Goal: Information Seeking & Learning: Compare options

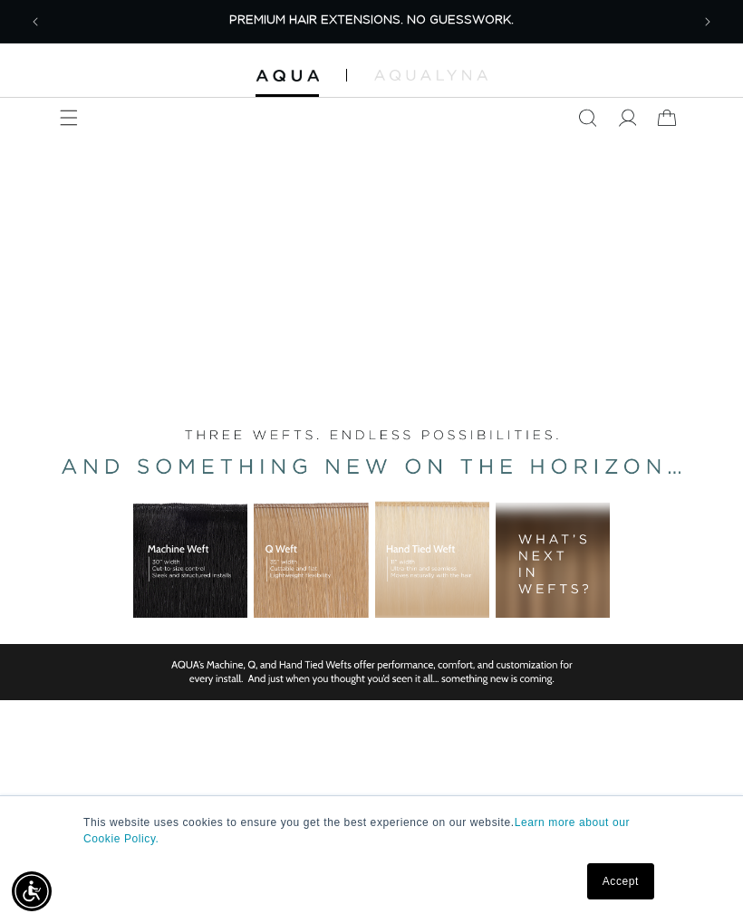
click at [406, 559] on div "BUILT FOR  PERFORMANCE. TRUSTED BY PROFESSIONALS. Premium hair extensions desig…" at bounding box center [371, 545] width 743 height 815
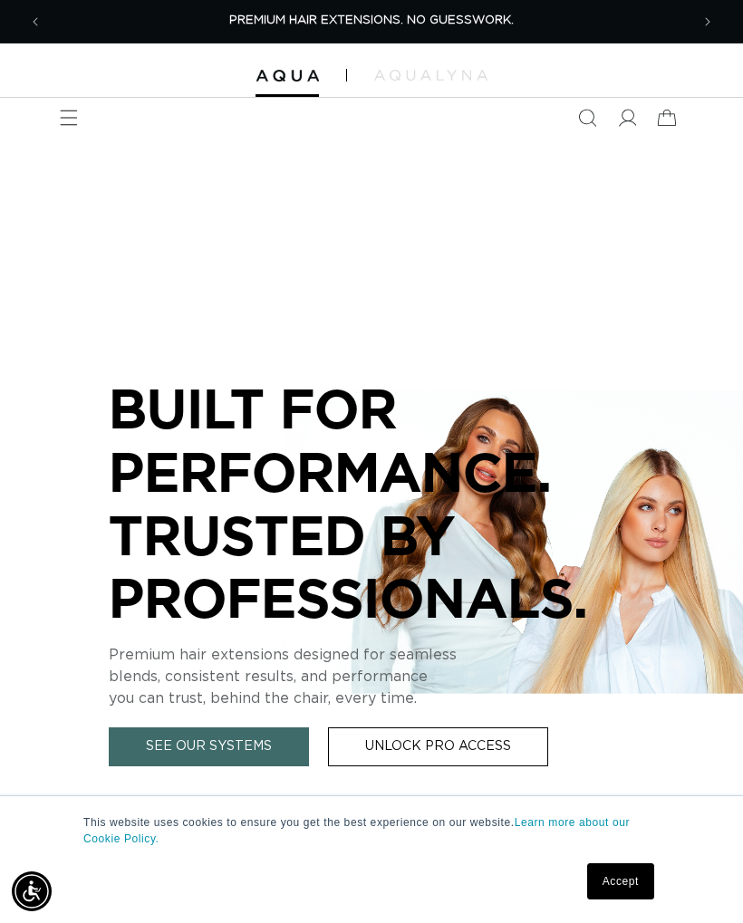
click at [53, 108] on span "Menu" at bounding box center [69, 118] width 40 height 40
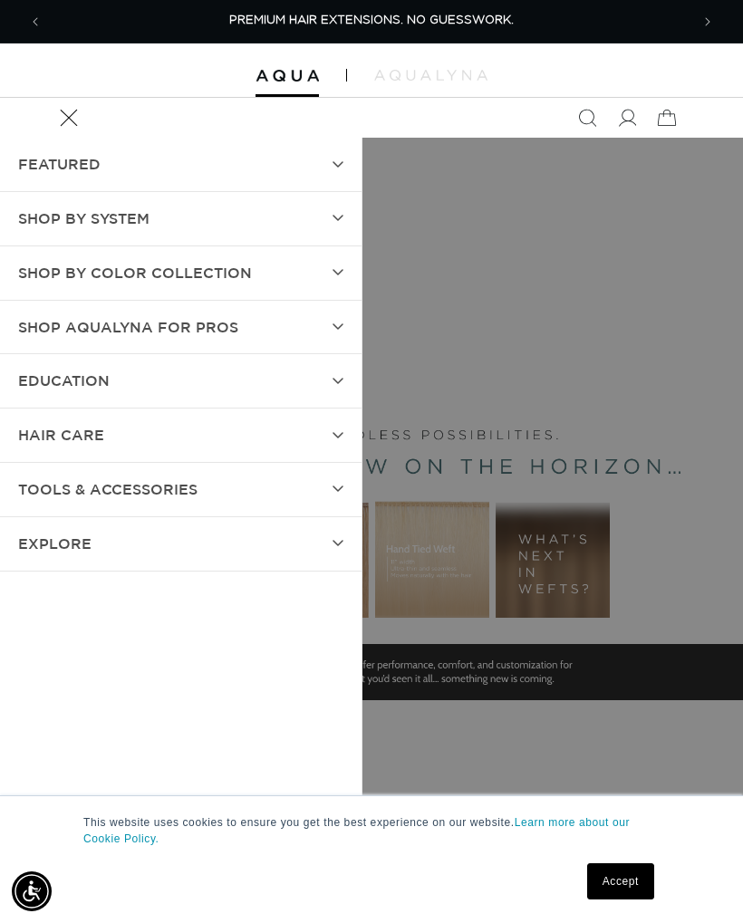
click at [66, 199] on summary "SHOP BY SYSTEM" at bounding box center [180, 218] width 361 height 53
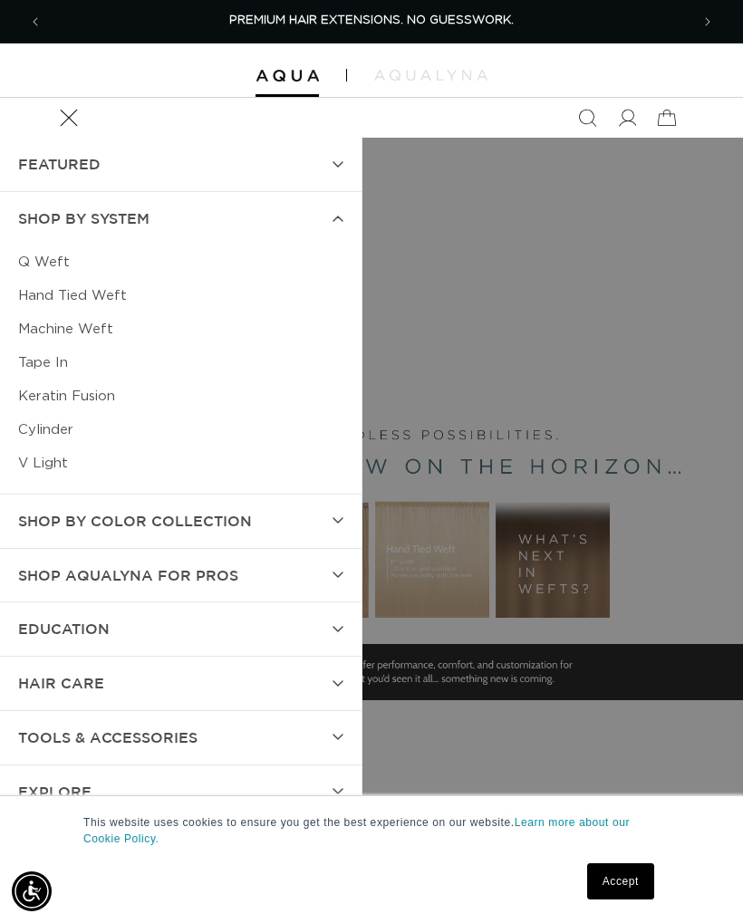
click at [93, 292] on link "Hand Tied Weft" at bounding box center [180, 296] width 325 height 34
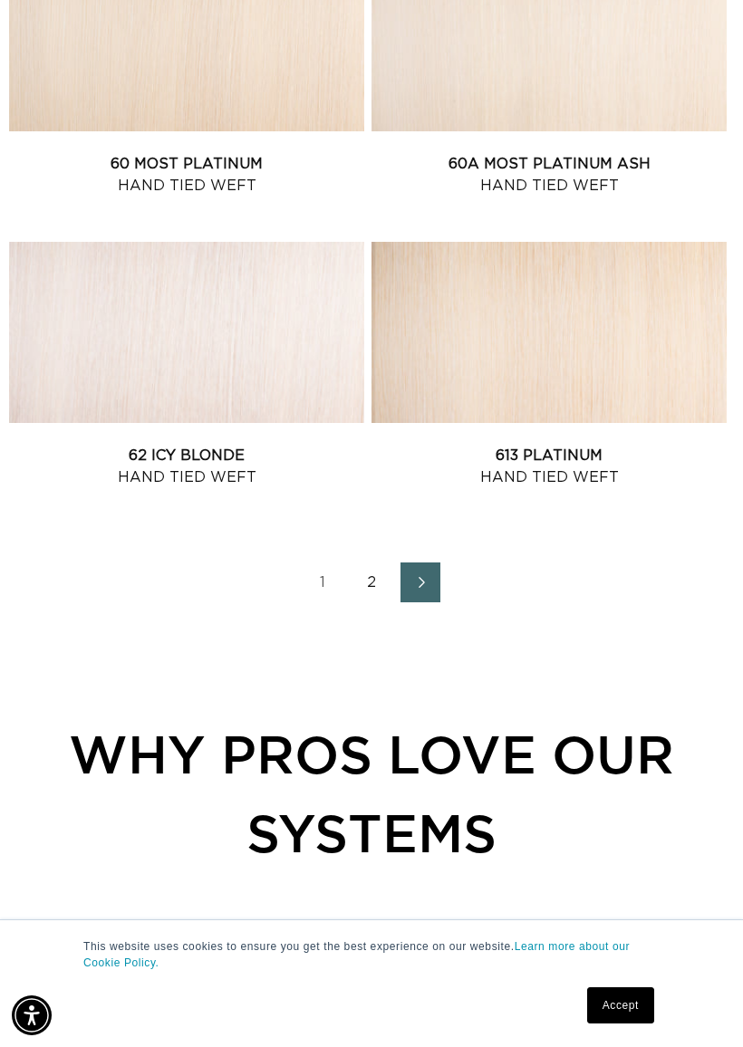
scroll to position [2967, 0]
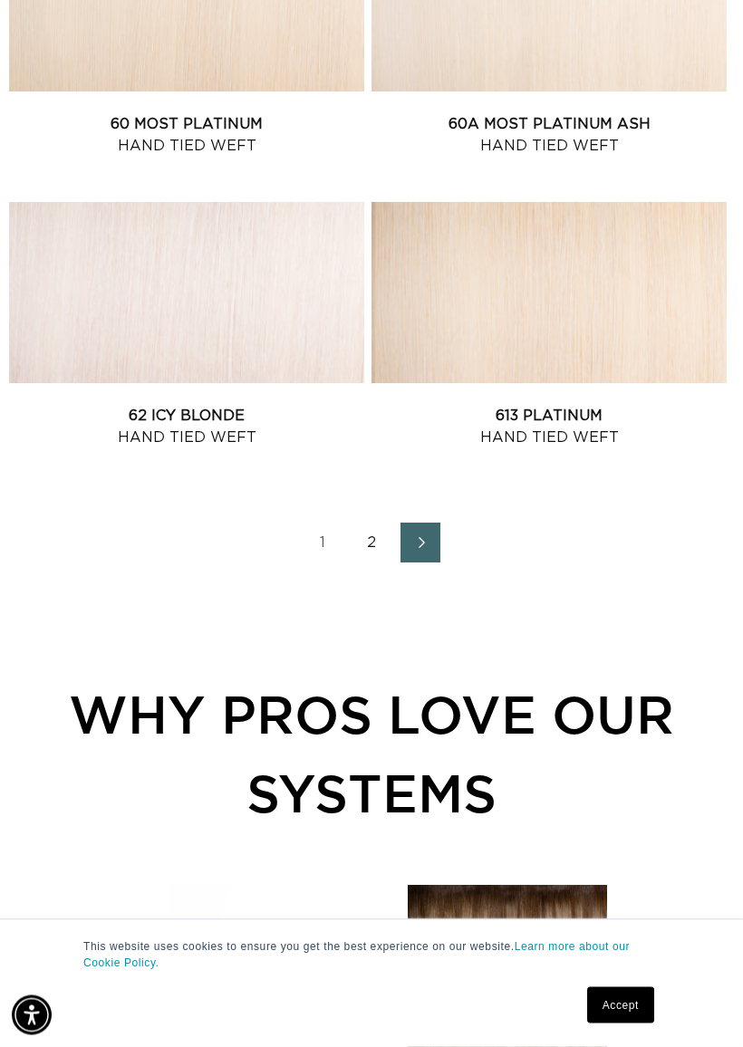
click at [373, 524] on link "2" at bounding box center [371, 544] width 40 height 40
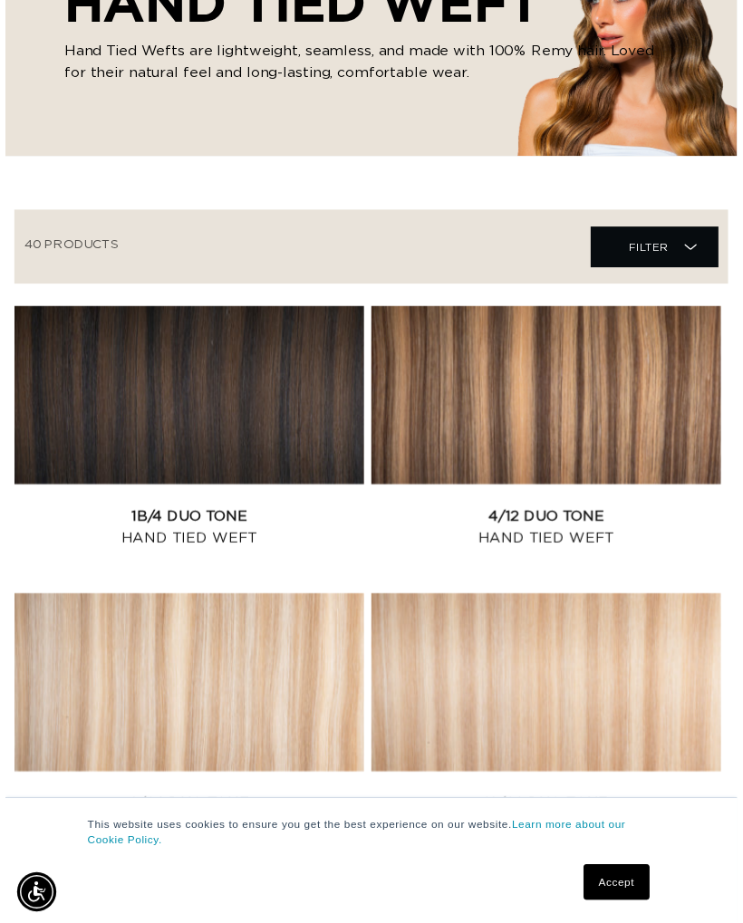
scroll to position [238, 0]
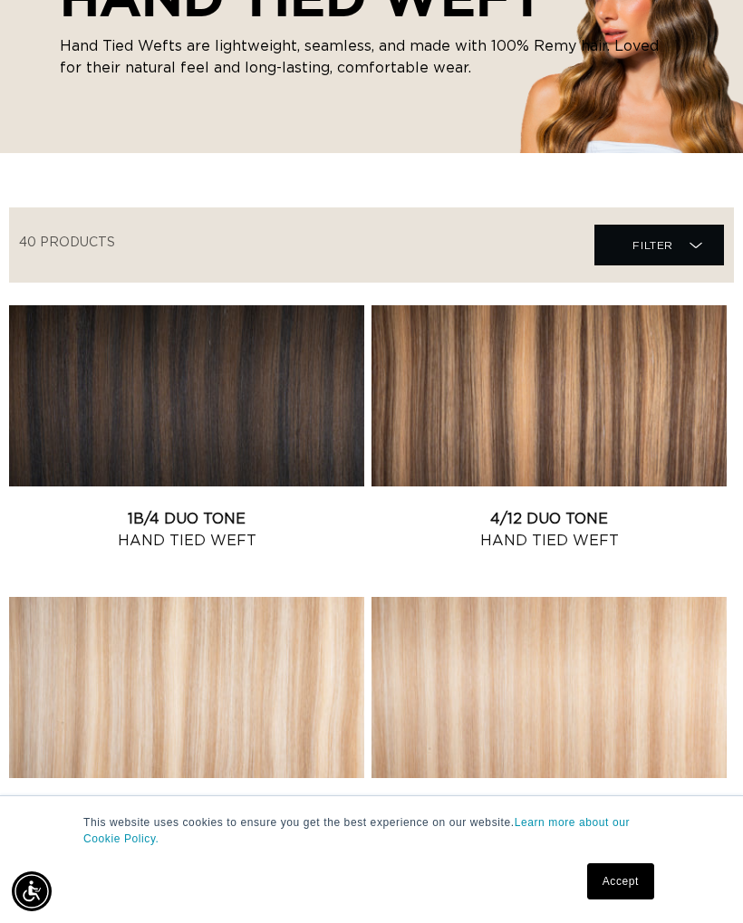
click at [642, 508] on link "4/12 Duo Tone Hand Tied Weft" at bounding box center [548, 529] width 355 height 43
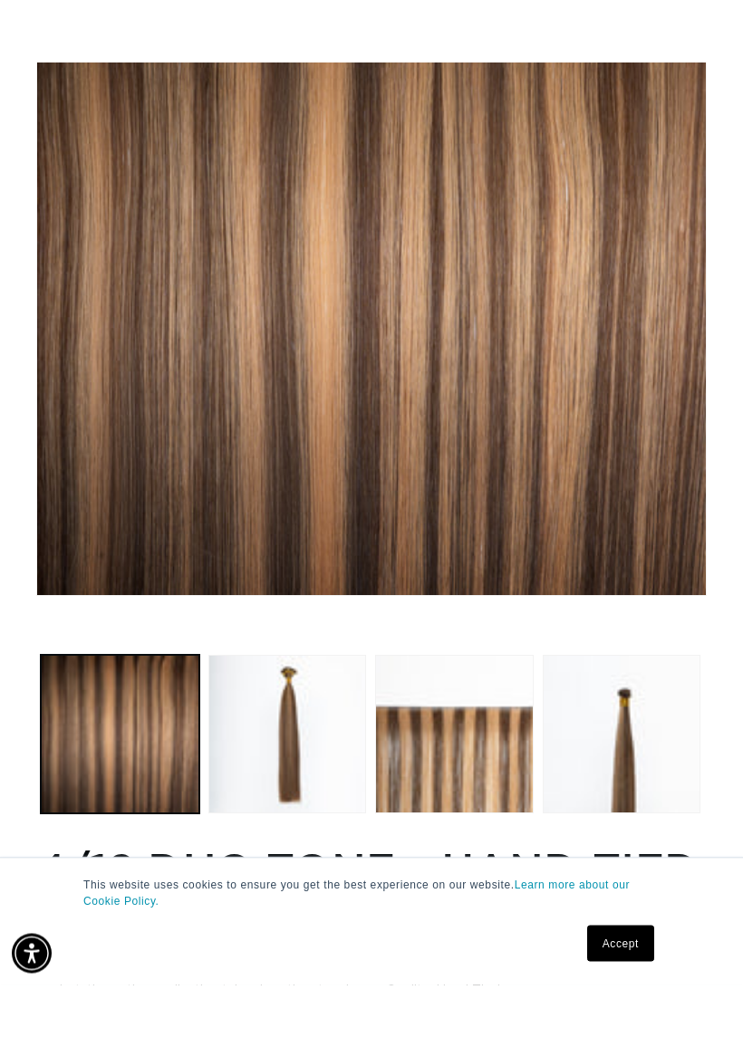
scroll to position [368, 0]
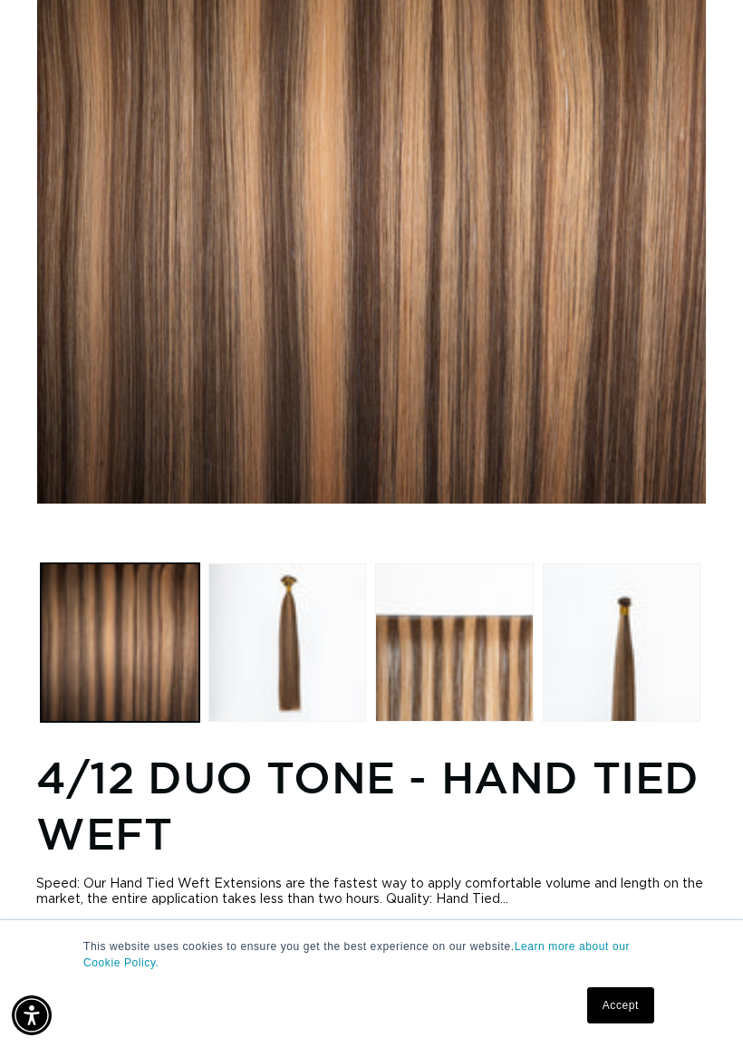
click at [632, 585] on button "Load image 4 in gallery view" at bounding box center [622, 642] width 159 height 159
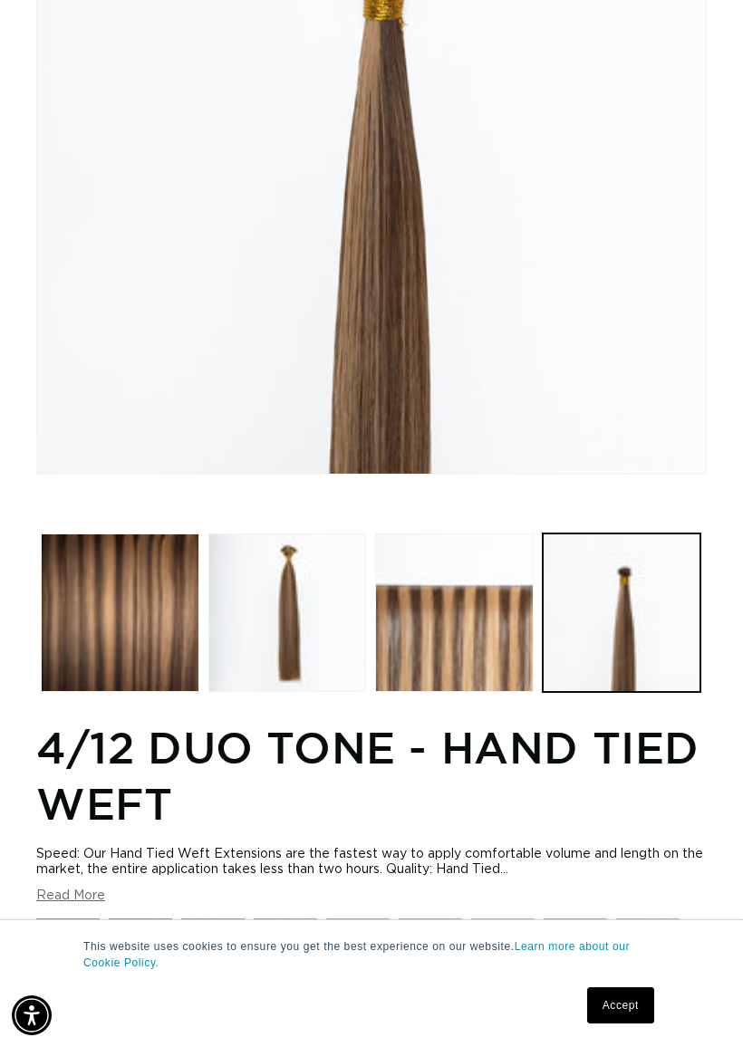
click at [285, 569] on button "Load image 2 in gallery view" at bounding box center [287, 613] width 159 height 159
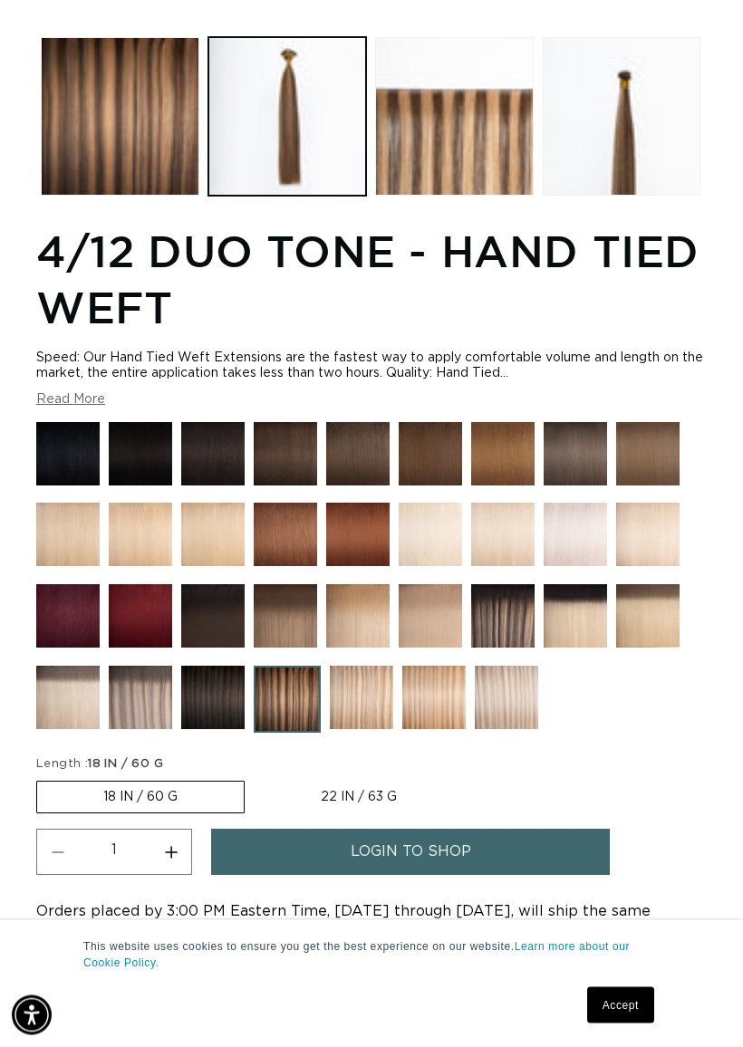
scroll to position [895, 0]
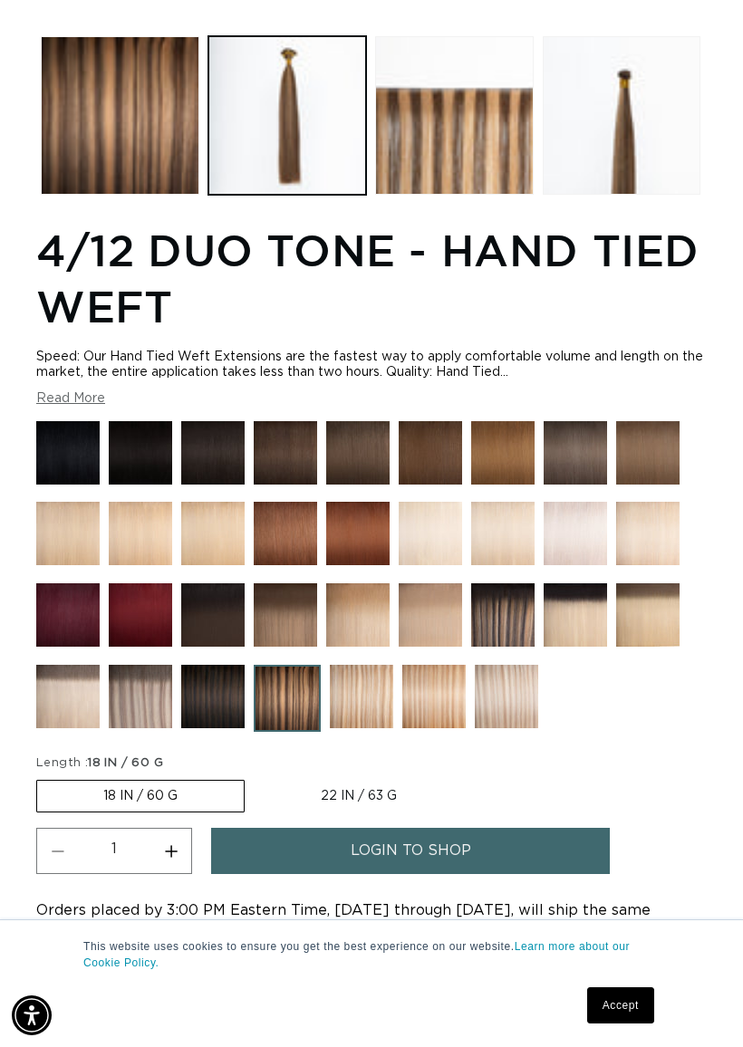
click at [643, 589] on img at bounding box center [647, 614] width 63 height 63
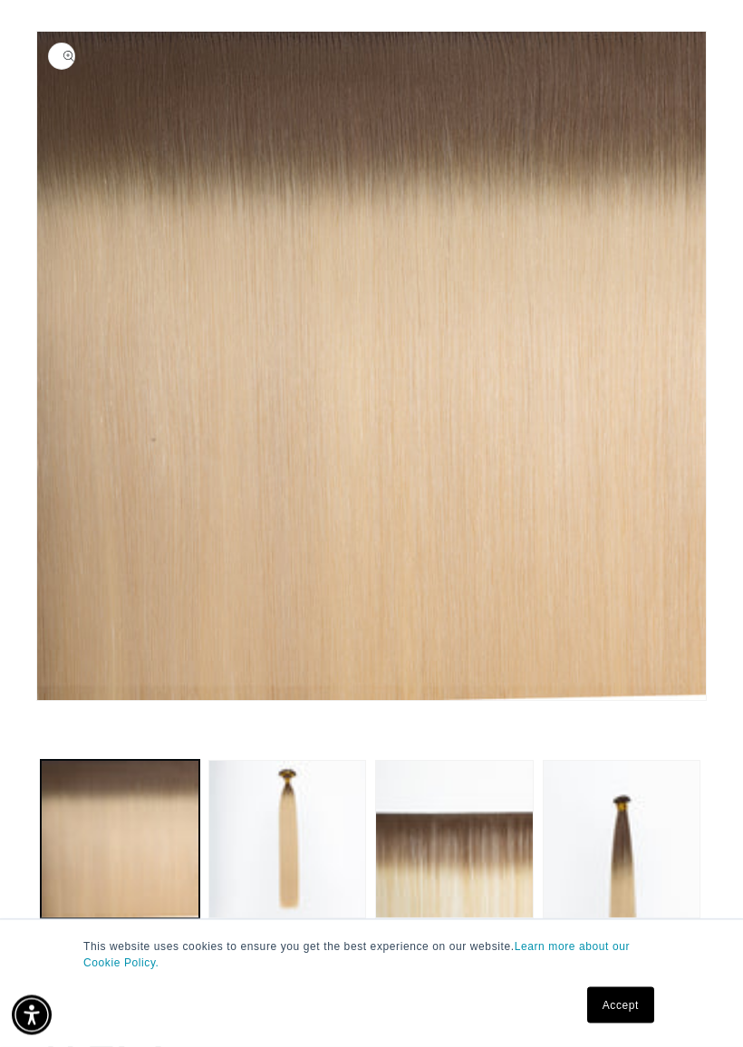
scroll to position [176, 0]
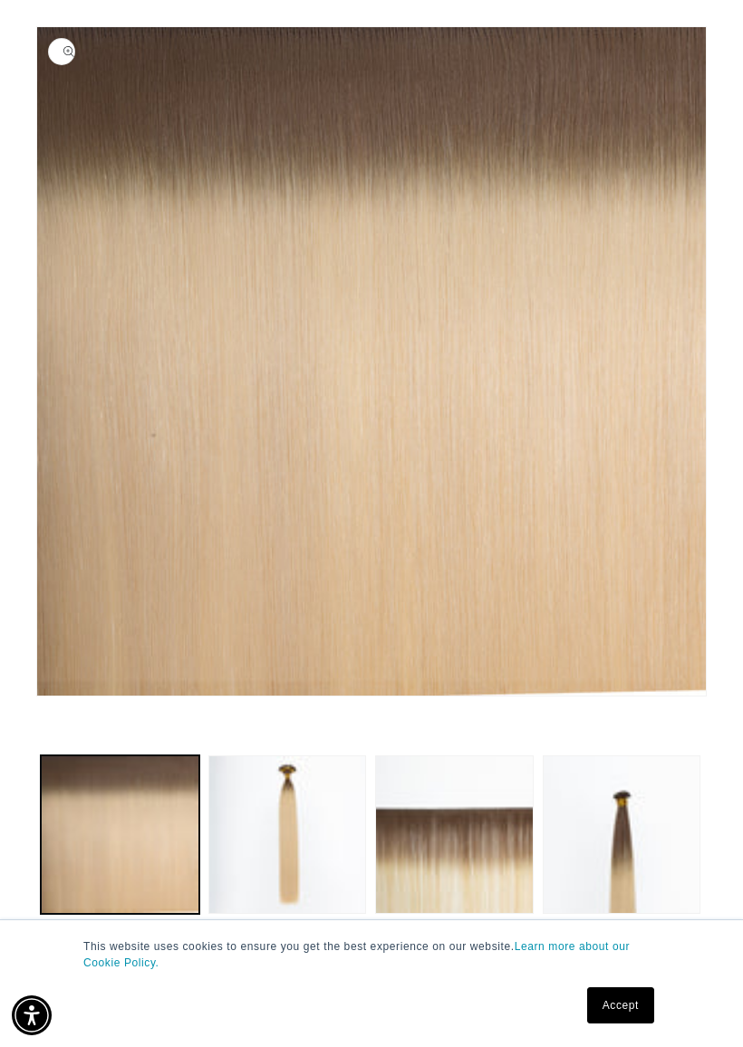
click at [297, 839] on button "Load image 2 in gallery view" at bounding box center [287, 834] width 159 height 159
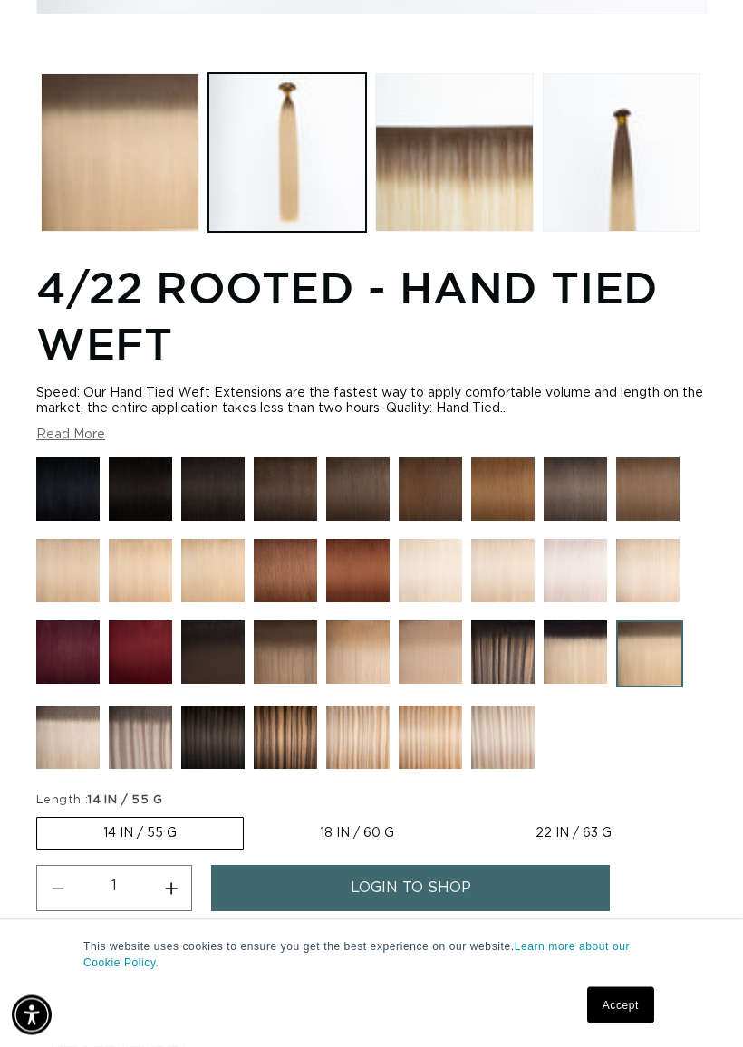
scroll to position [859, 0]
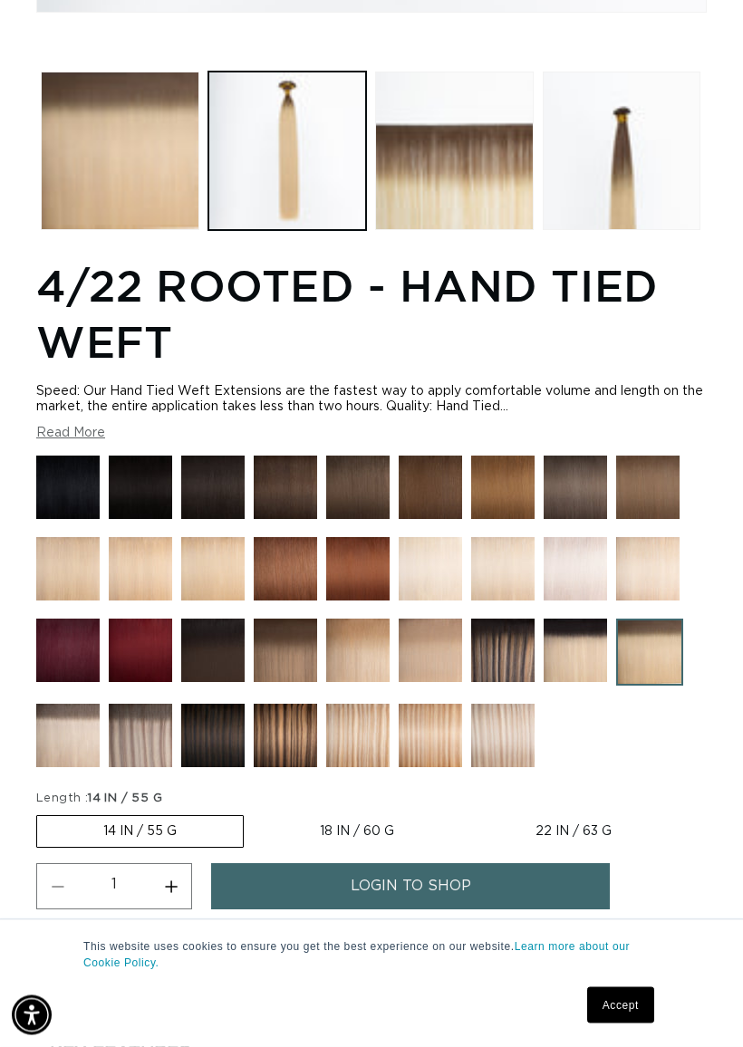
click at [373, 706] on img at bounding box center [357, 736] width 63 height 63
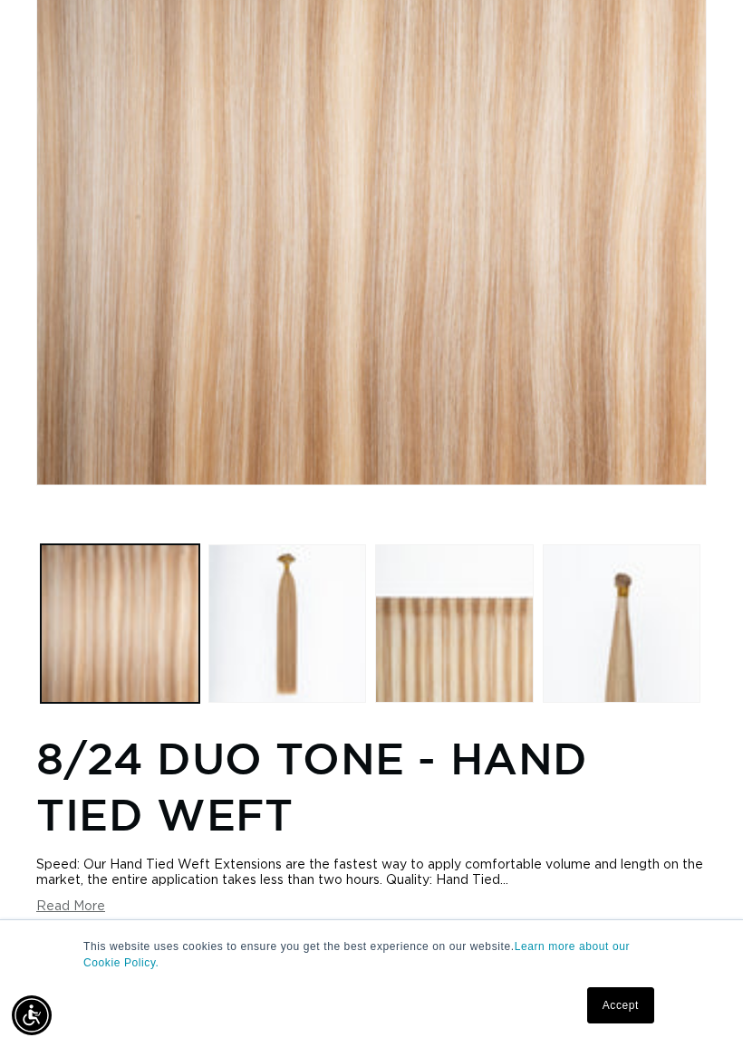
click at [295, 591] on button "Load image 2 in gallery view" at bounding box center [287, 623] width 159 height 159
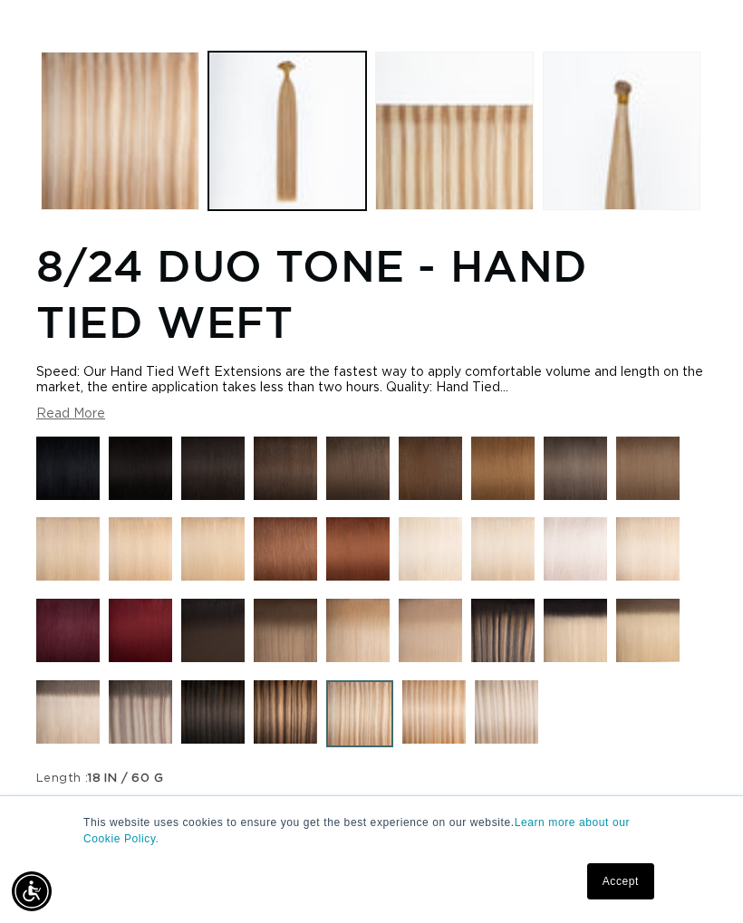
scroll to position [879, 0]
click at [287, 615] on img at bounding box center [285, 631] width 63 height 63
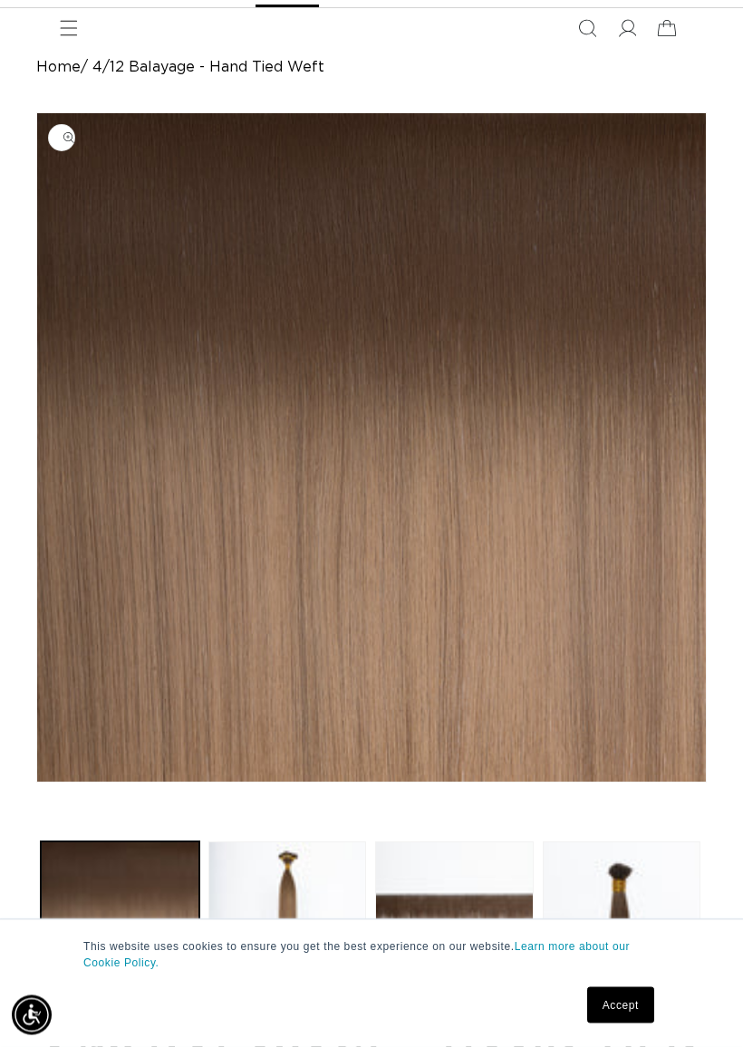
click at [275, 842] on button "Load image 2 in gallery view" at bounding box center [287, 921] width 159 height 159
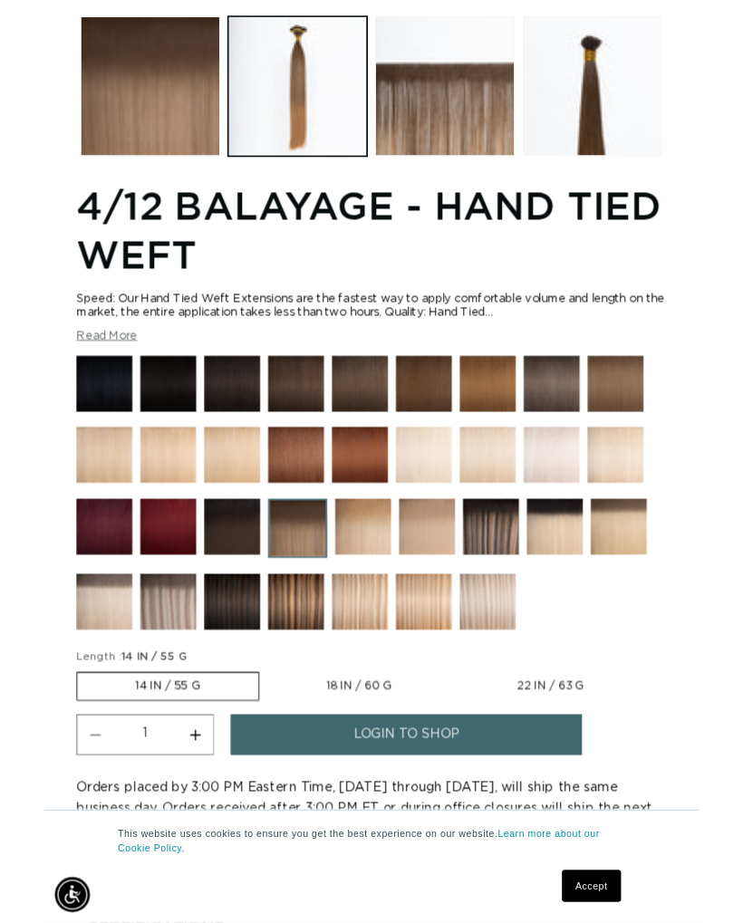
scroll to position [909, 0]
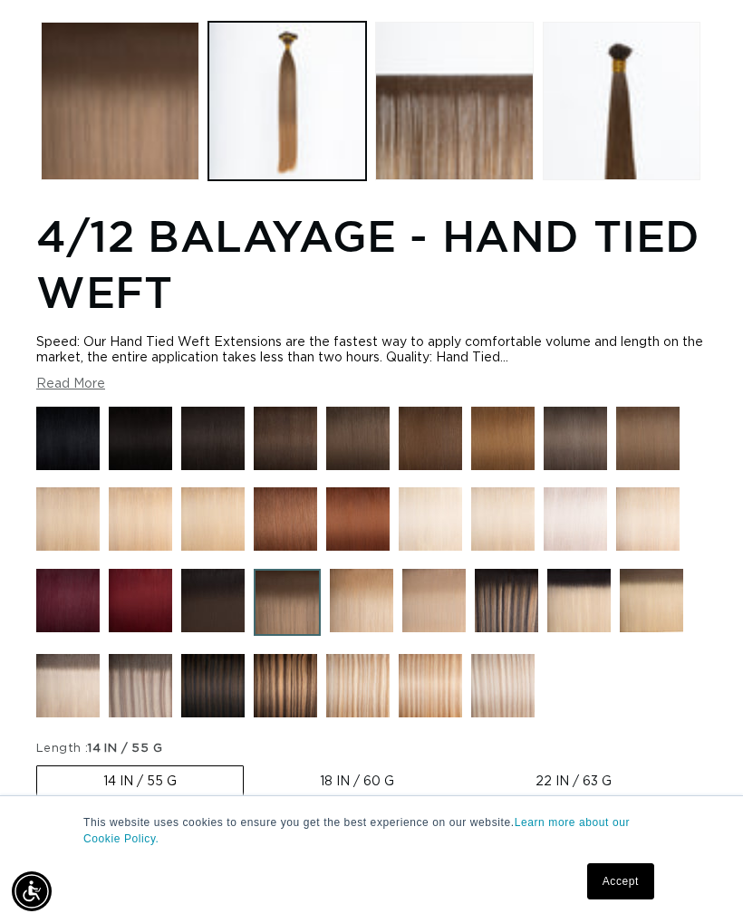
click at [355, 658] on img at bounding box center [357, 685] width 63 height 63
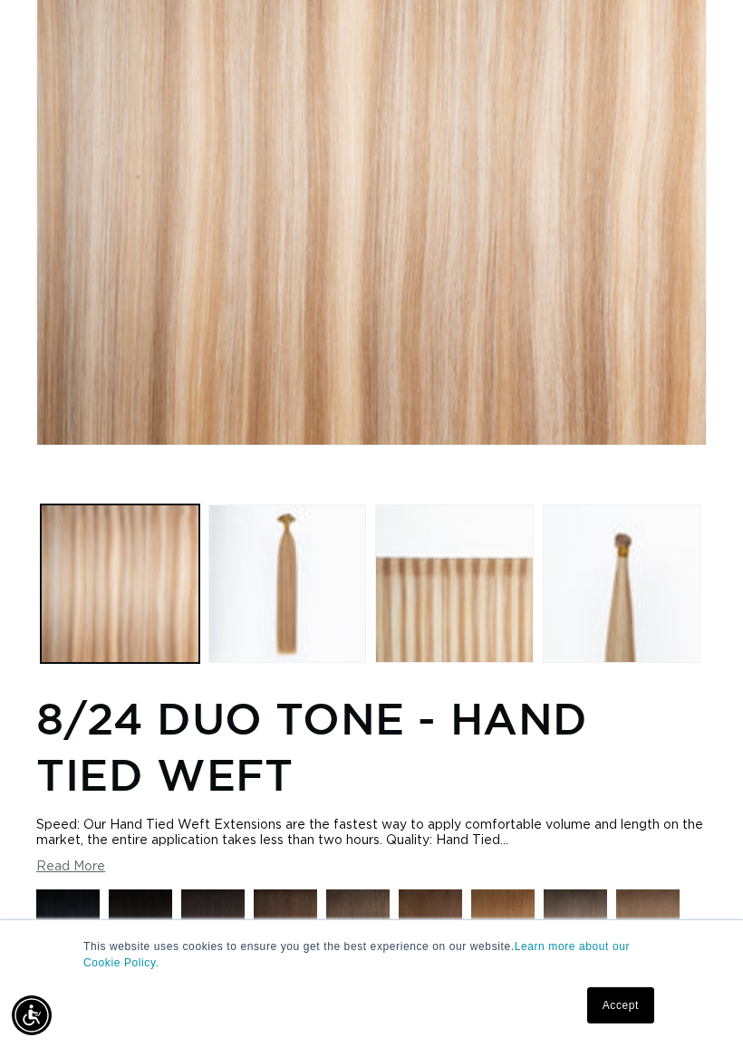
click at [260, 588] on button "Load image 2 in gallery view" at bounding box center [287, 584] width 159 height 159
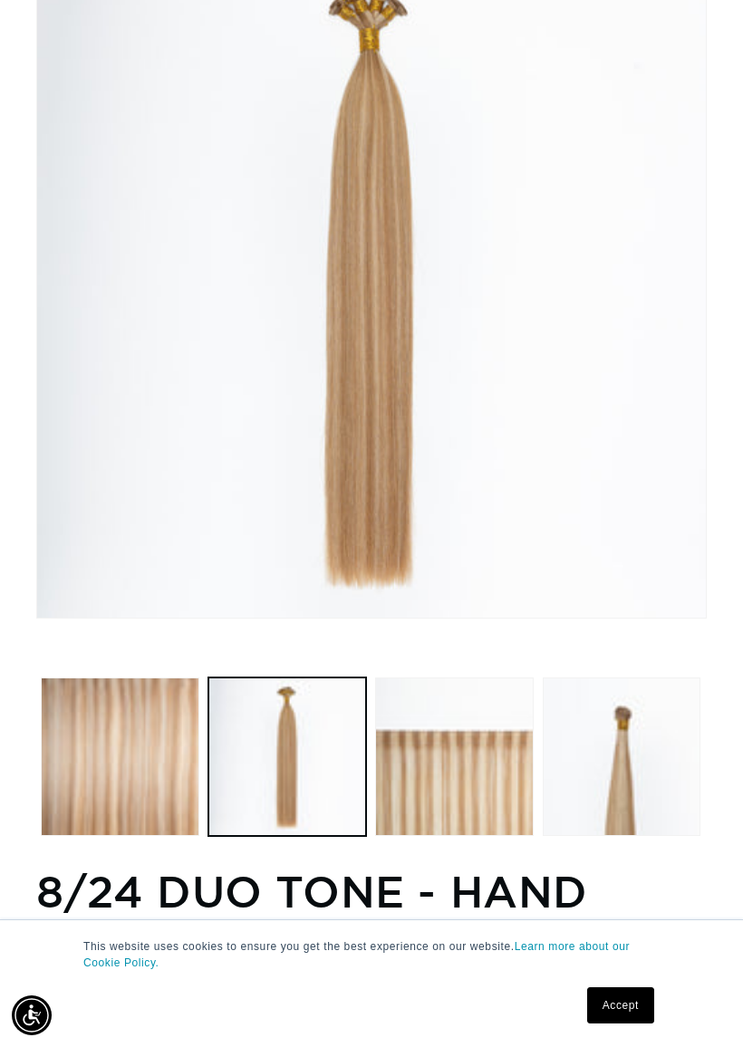
click at [472, 765] on button "Load image 3 in gallery view" at bounding box center [454, 757] width 159 height 159
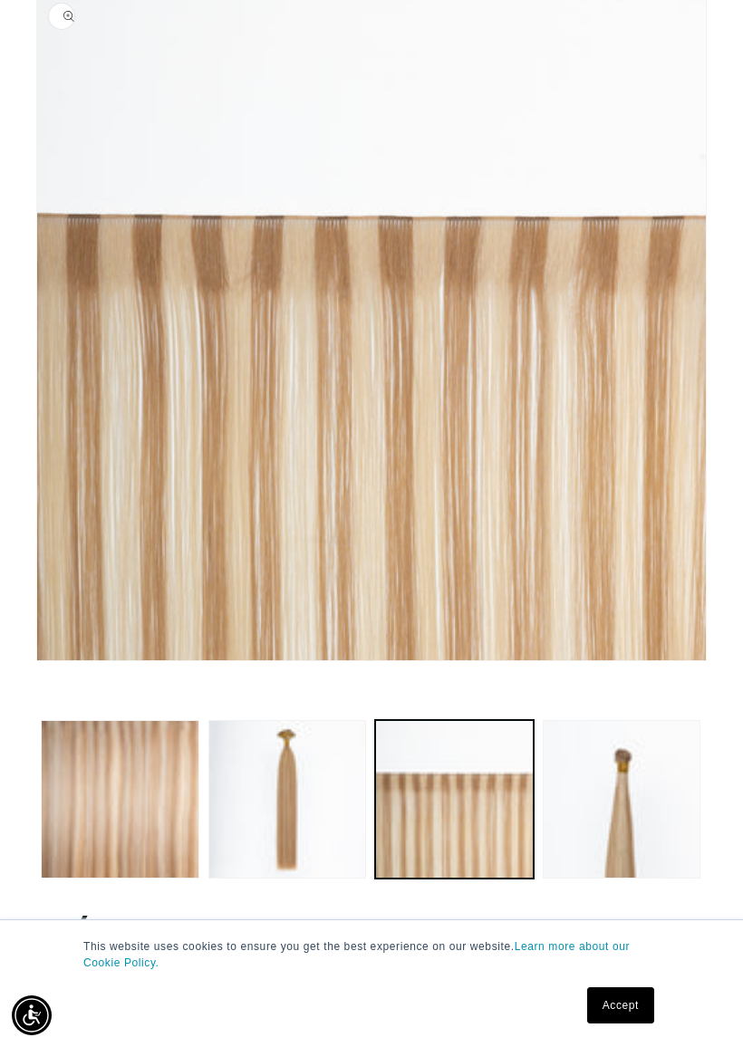
scroll to position [201, 0]
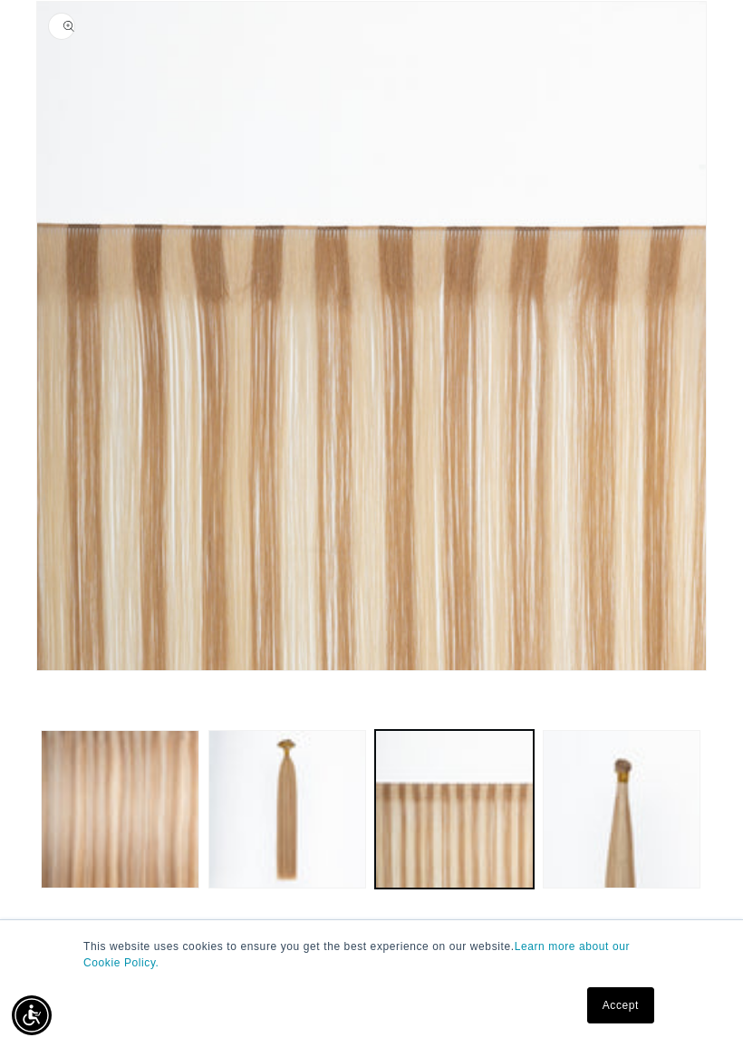
click at [643, 761] on button "Load image 4 in gallery view" at bounding box center [622, 809] width 159 height 159
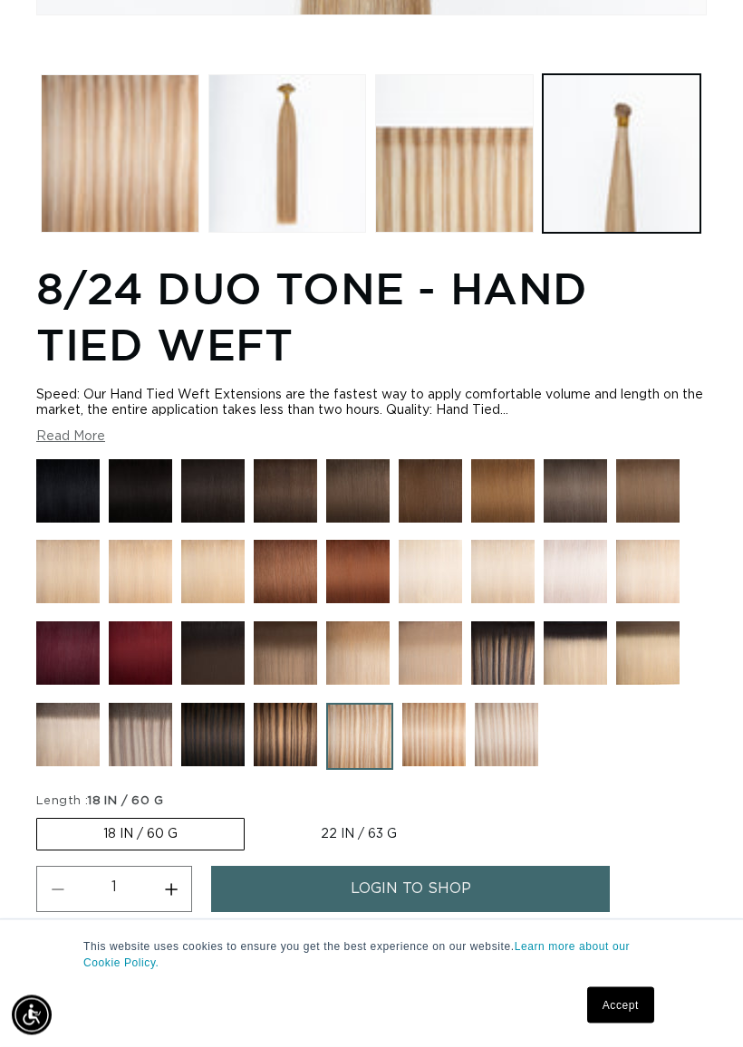
scroll to position [857, 0]
click at [456, 866] on span "login to shop" at bounding box center [411, 889] width 120 height 46
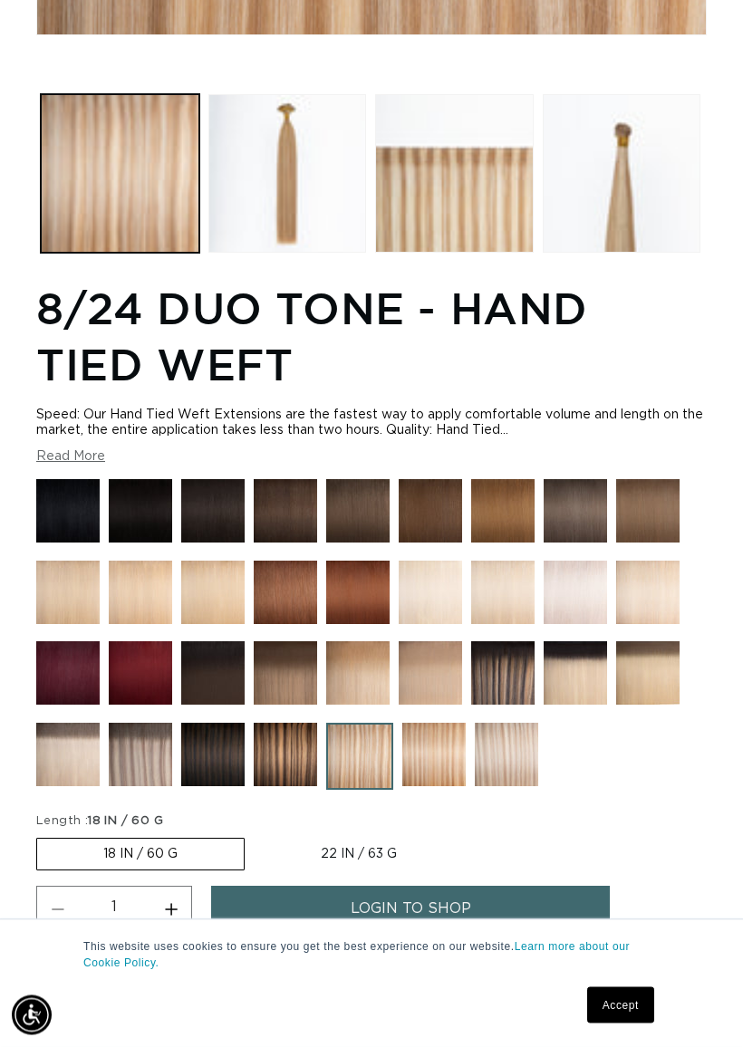
scroll to position [836, 0]
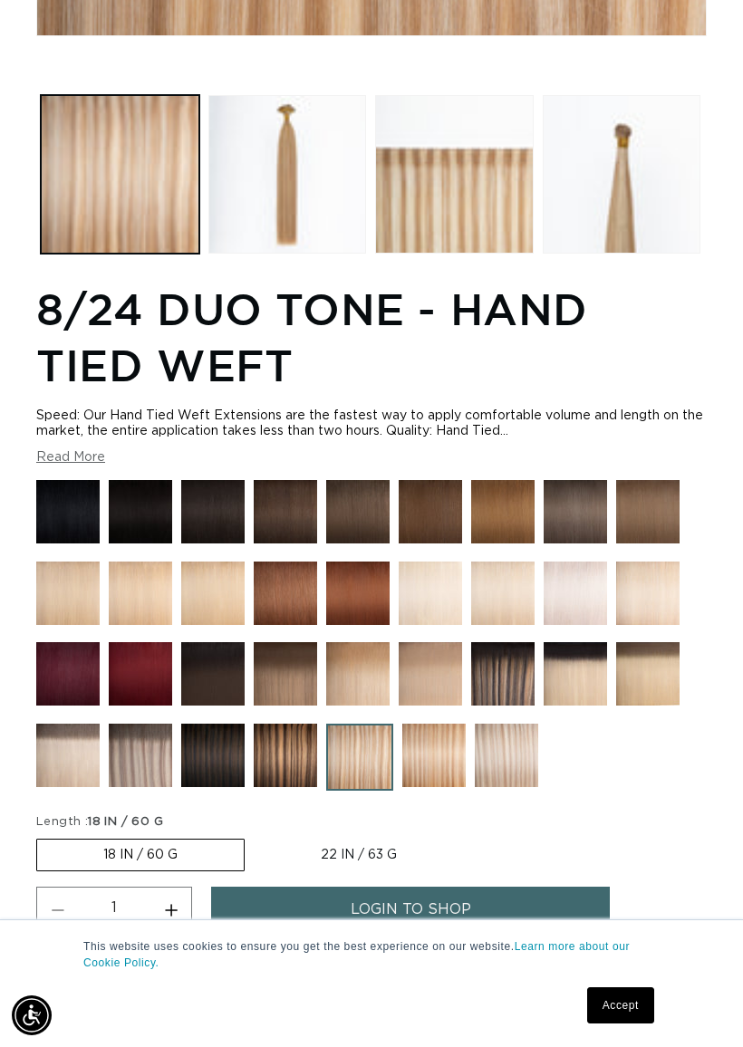
click at [291, 582] on img at bounding box center [285, 593] width 63 height 63
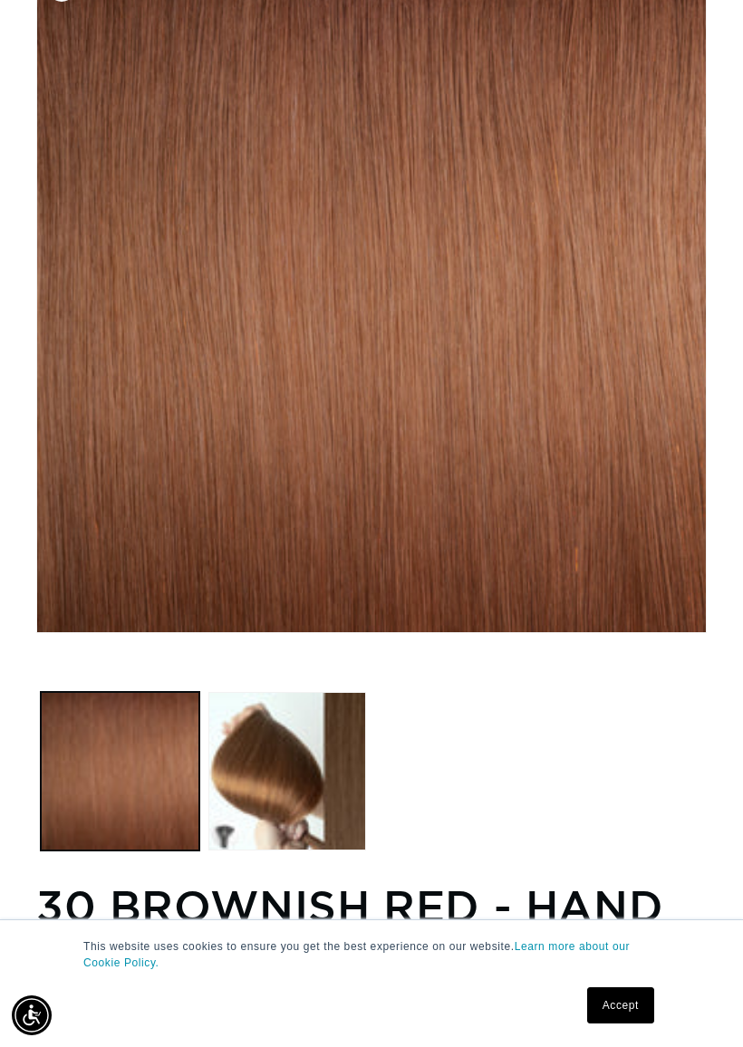
click at [330, 716] on button "Load image 2 in gallery view" at bounding box center [287, 771] width 159 height 159
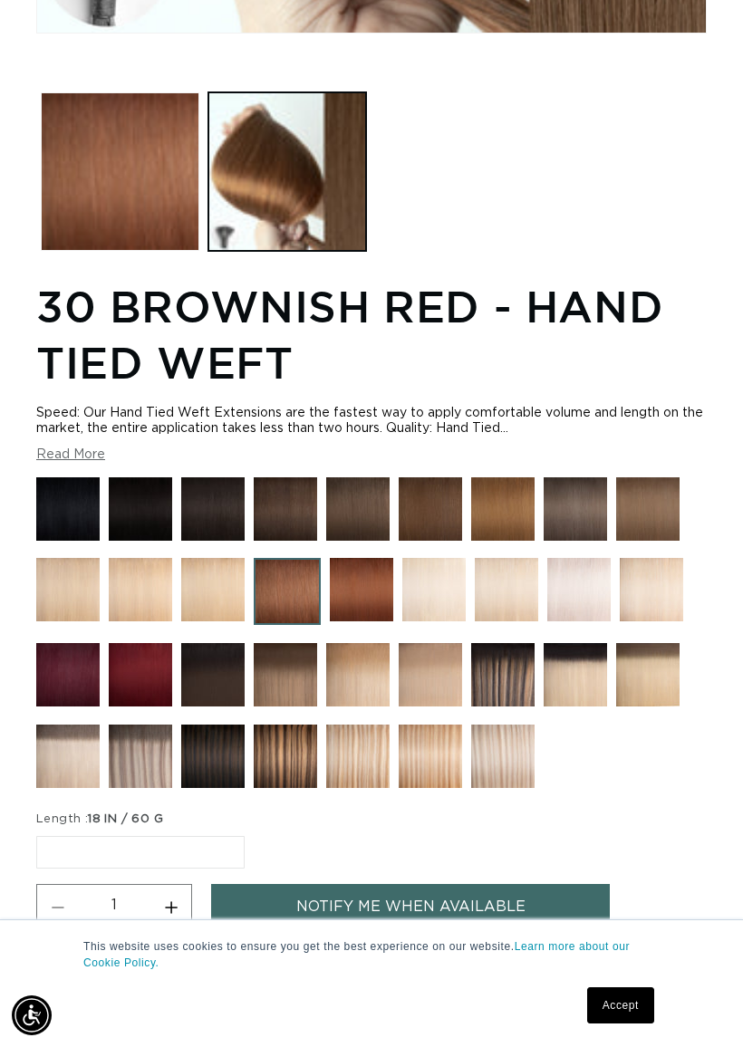
scroll to position [886, 0]
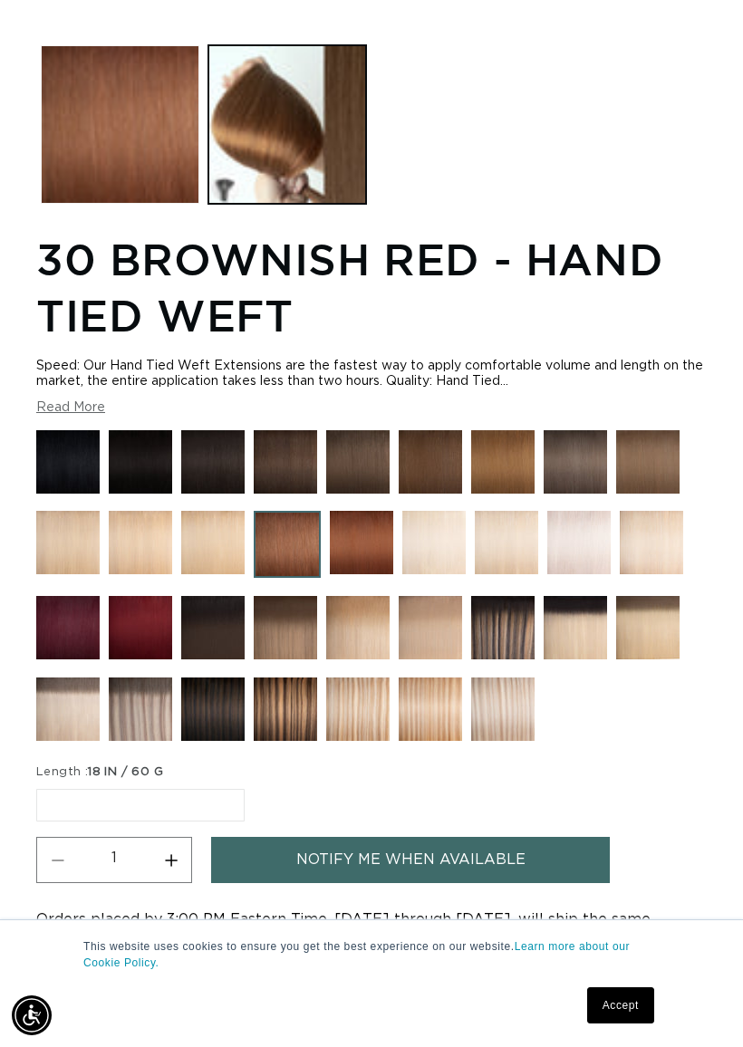
click at [428, 694] on img at bounding box center [430, 709] width 63 height 63
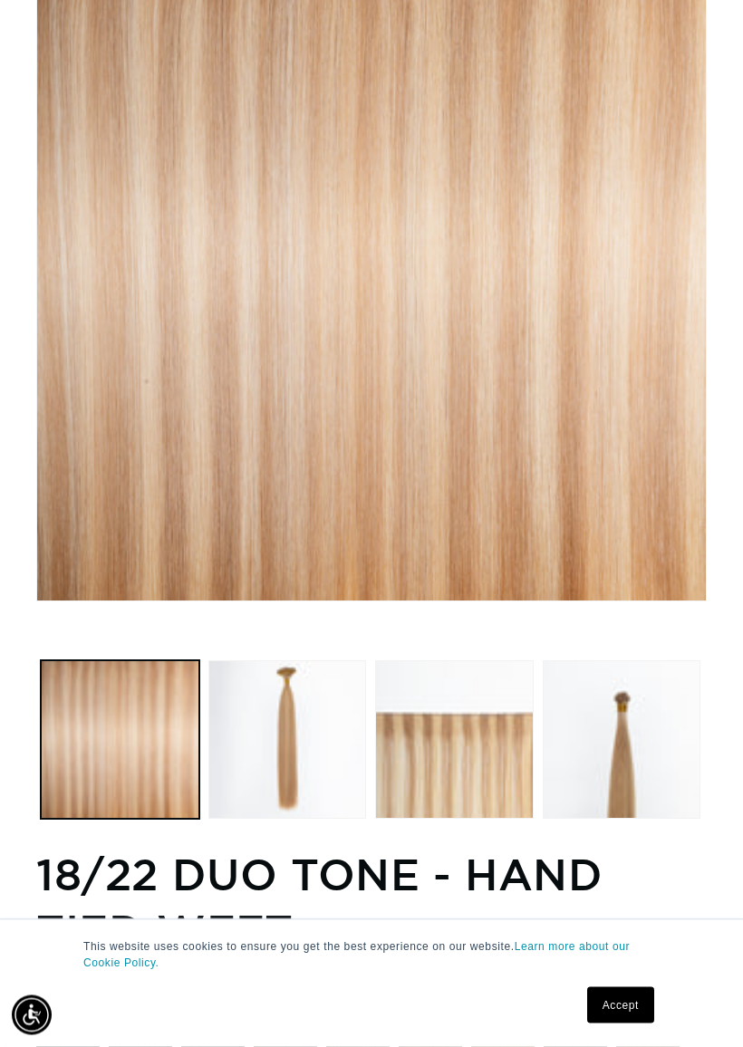
click at [306, 747] on button "Load image 2 in gallery view" at bounding box center [287, 740] width 159 height 159
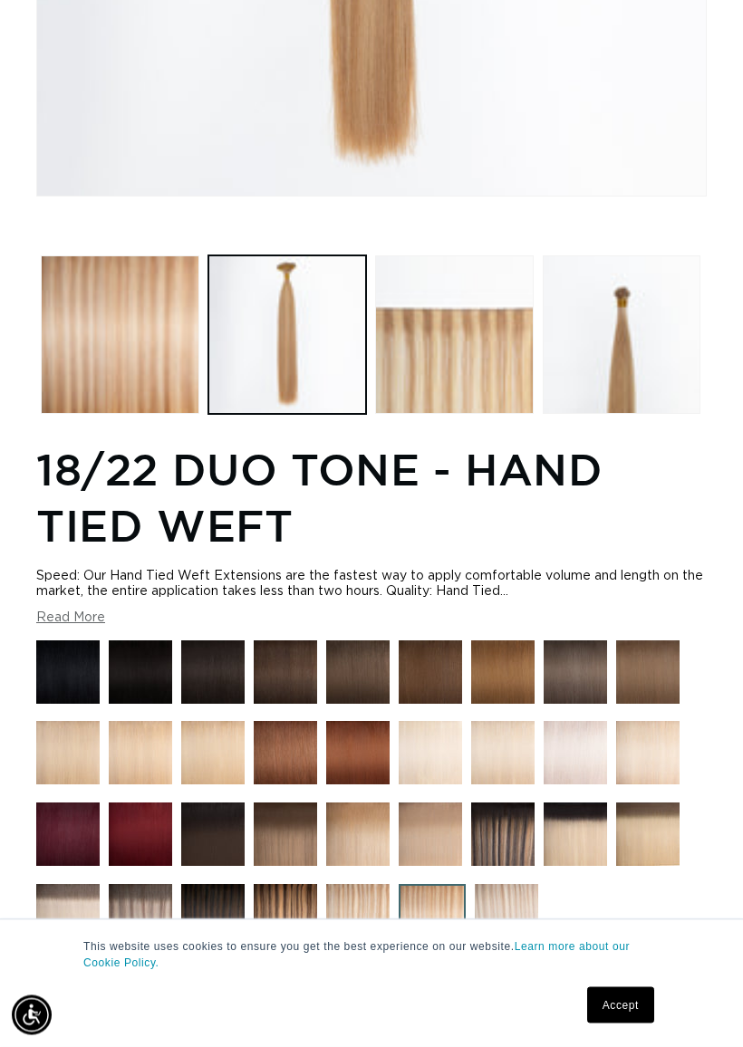
scroll to position [832, 0]
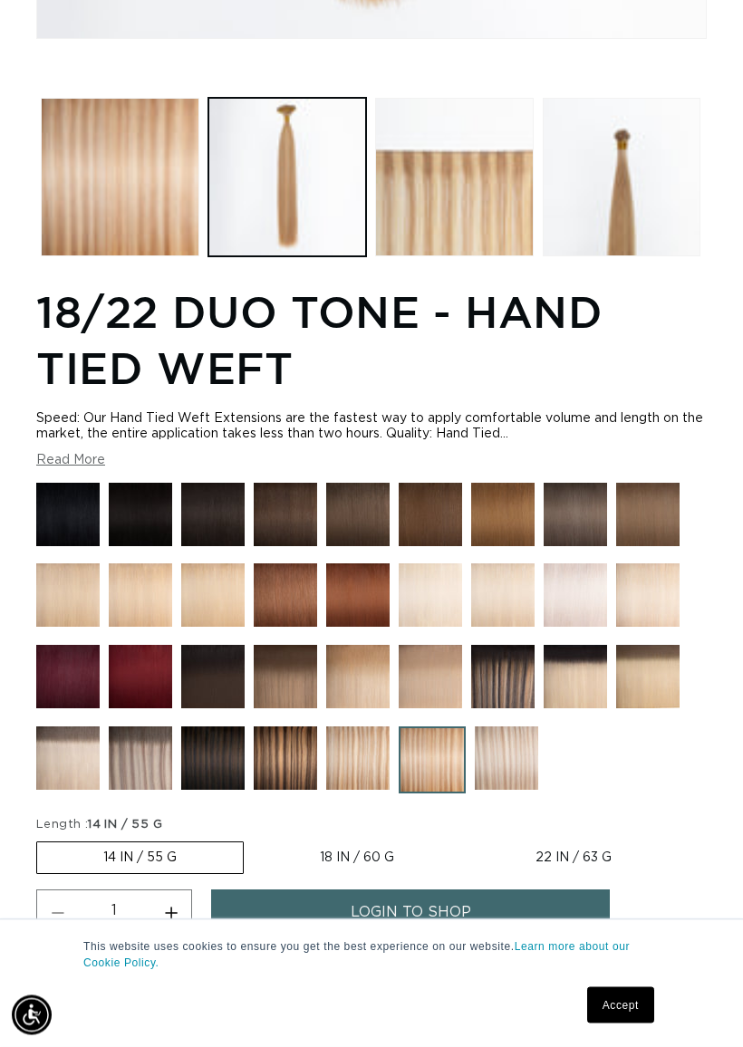
click at [502, 727] on img at bounding box center [506, 758] width 63 height 63
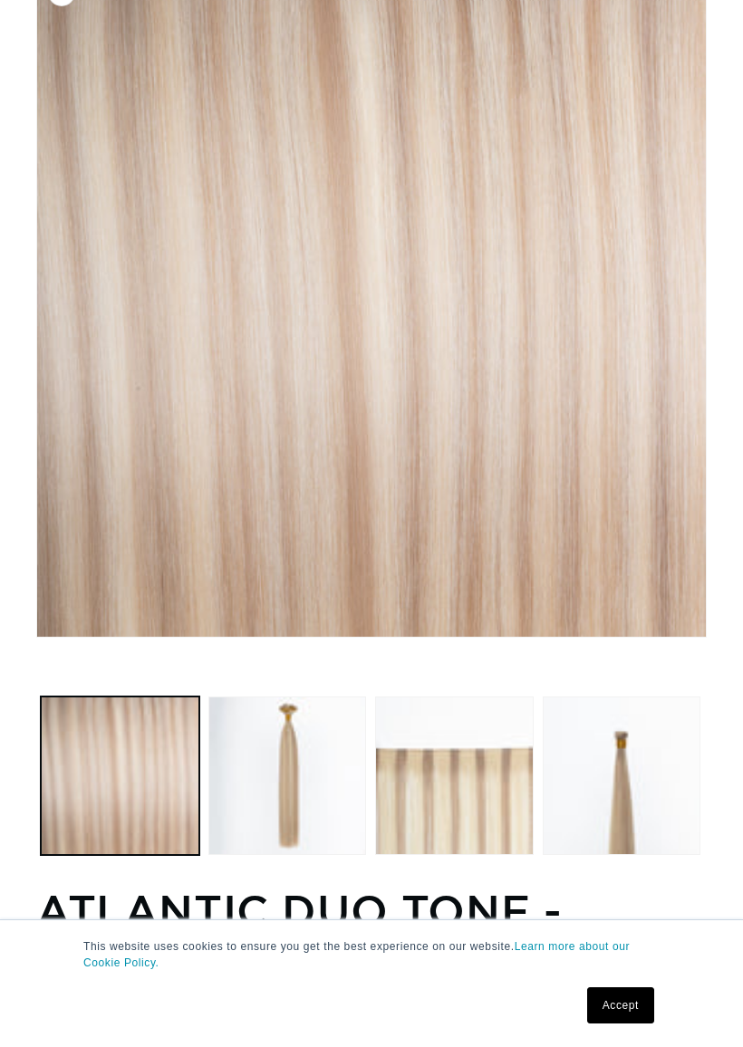
click at [307, 774] on button "Load image 2 in gallery view" at bounding box center [287, 776] width 159 height 159
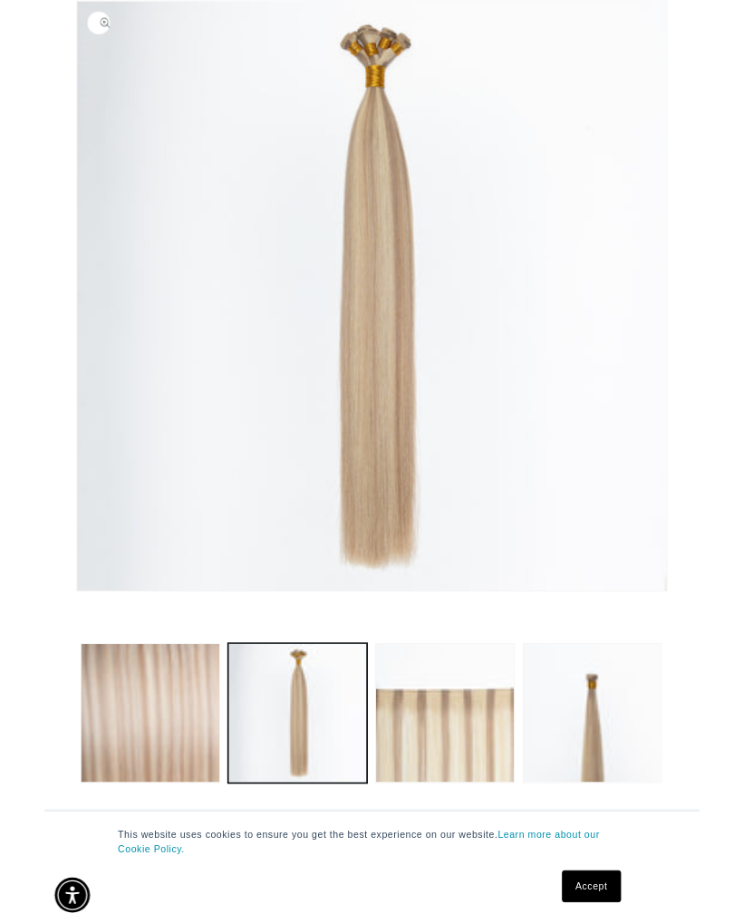
scroll to position [252, 0]
